Goal: Transaction & Acquisition: Purchase product/service

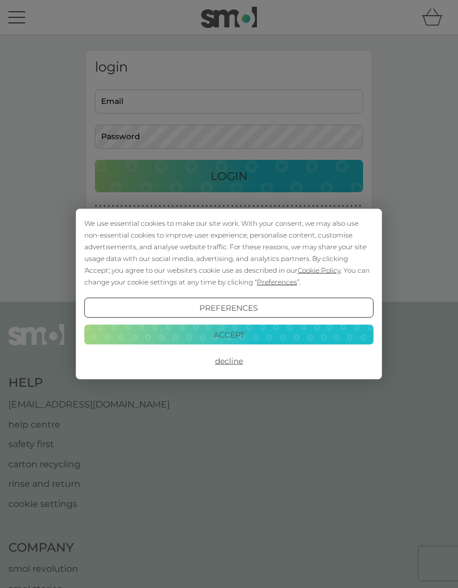
click at [247, 331] on button "Accept" at bounding box center [228, 334] width 289 height 20
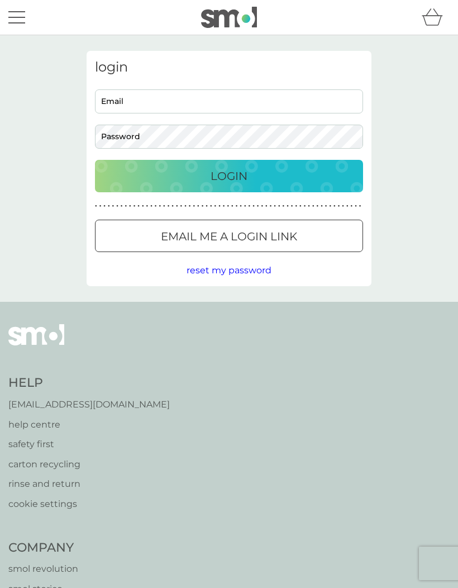
click at [204, 96] on input "Email" at bounding box center [229, 101] width 268 height 24
type input "[EMAIL_ADDRESS][DOMAIN_NAME]"
click at [237, 177] on p "Login" at bounding box center [229, 176] width 37 height 18
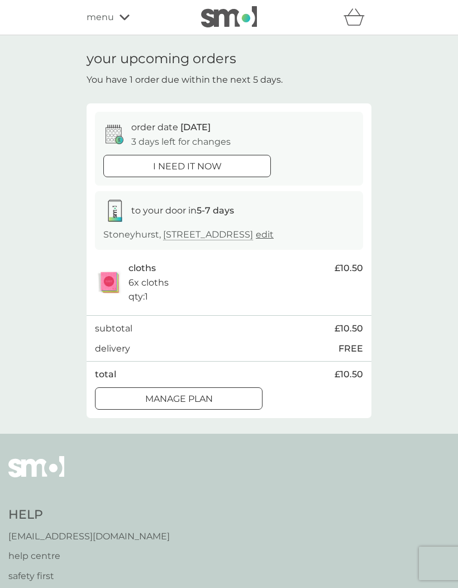
click at [204, 164] on div at bounding box center [187, 166] width 40 height 12
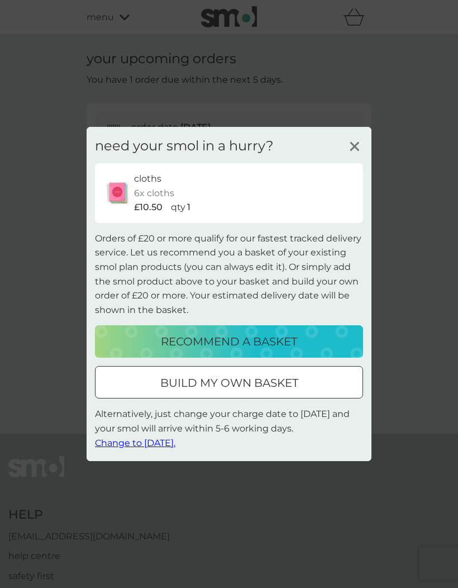
click at [279, 388] on p "build my own basket" at bounding box center [229, 383] width 138 height 18
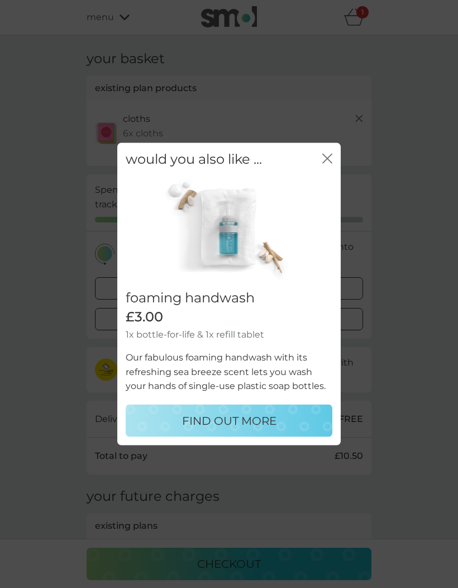
click at [329, 159] on icon "close" at bounding box center [329, 158] width 4 height 9
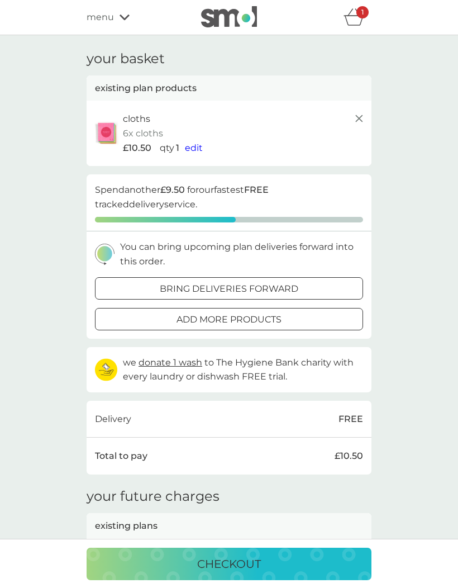
click at [197, 144] on span "edit" at bounding box center [194, 147] width 18 height 11
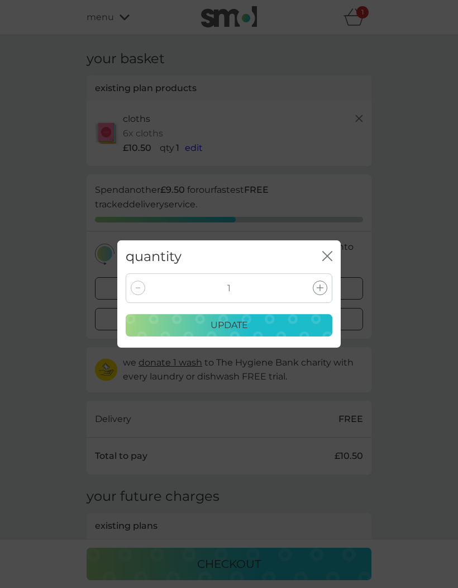
click at [317, 294] on div at bounding box center [320, 287] width 15 height 15
click at [242, 325] on p "update" at bounding box center [229, 325] width 37 height 15
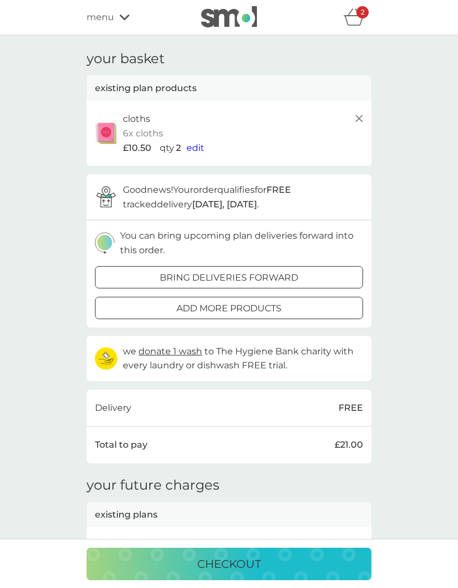
click at [275, 461] on div "your basket existing plan products cloths 6x cloths £10.50 qty 2 edit proceed t…" at bounding box center [229, 326] width 285 height 550
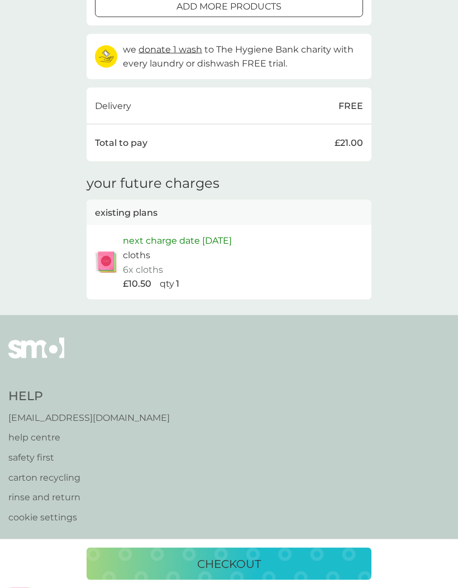
click at [238, 573] on p "checkout" at bounding box center [229, 564] width 64 height 18
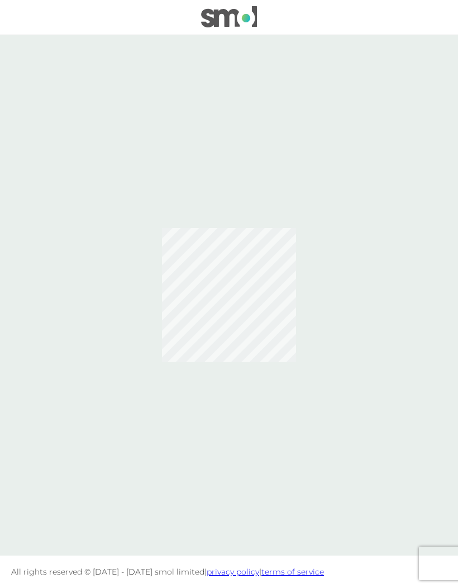
scroll to position [46, 0]
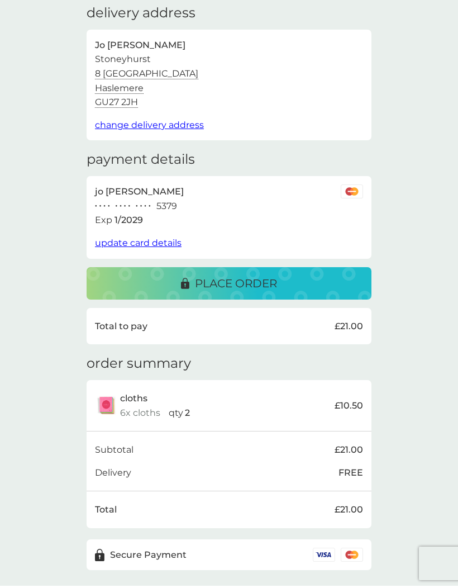
click at [158, 240] on span "update card details" at bounding box center [138, 242] width 87 height 11
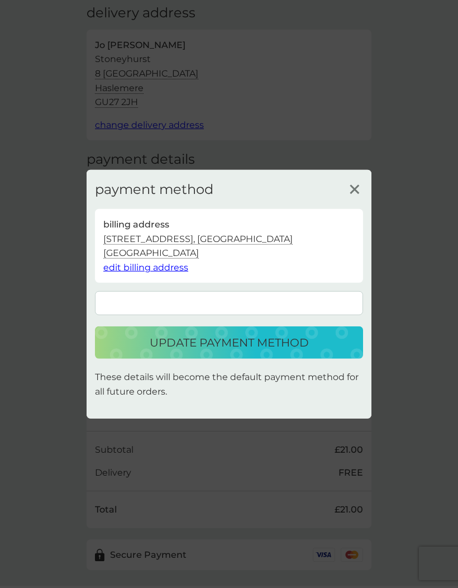
click at [281, 341] on p "update payment method" at bounding box center [229, 343] width 159 height 18
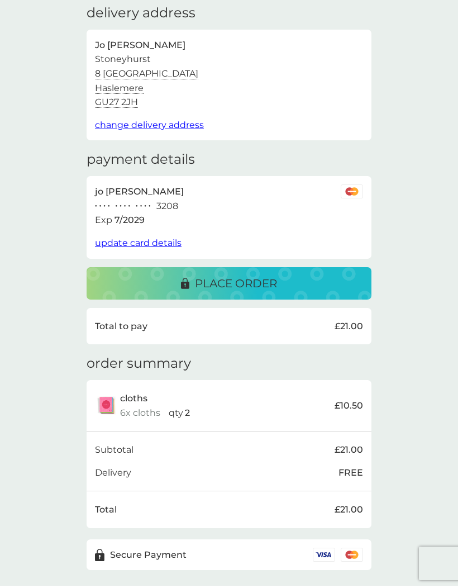
click at [250, 277] on p "place order" at bounding box center [236, 283] width 82 height 18
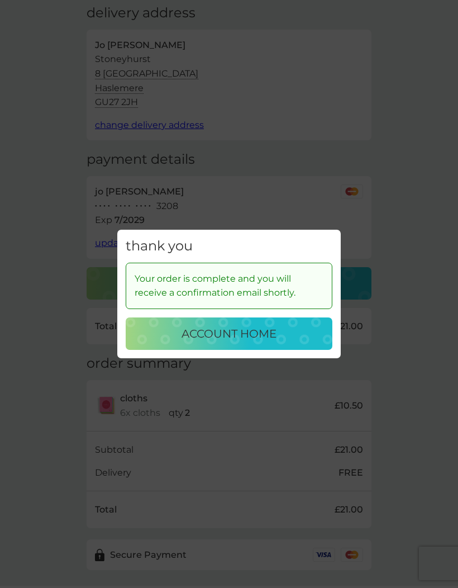
click at [259, 333] on p "account home" at bounding box center [229, 334] width 95 height 18
